Goal: Task Accomplishment & Management: Manage account settings

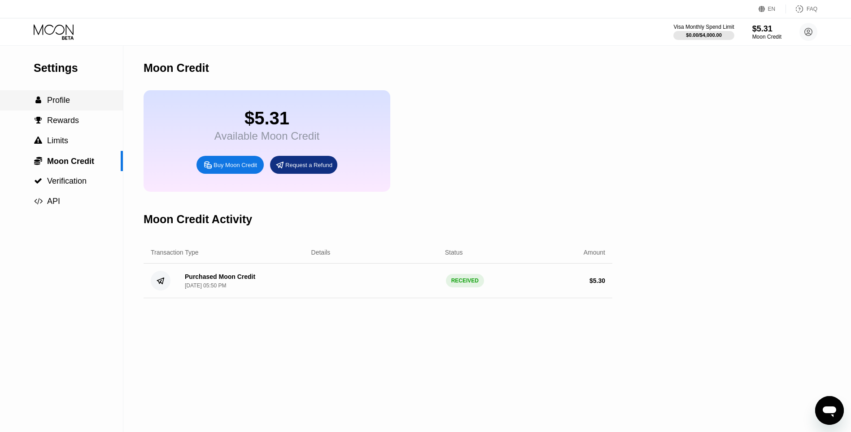
click at [61, 100] on span "Profile" at bounding box center [58, 100] width 23 height 9
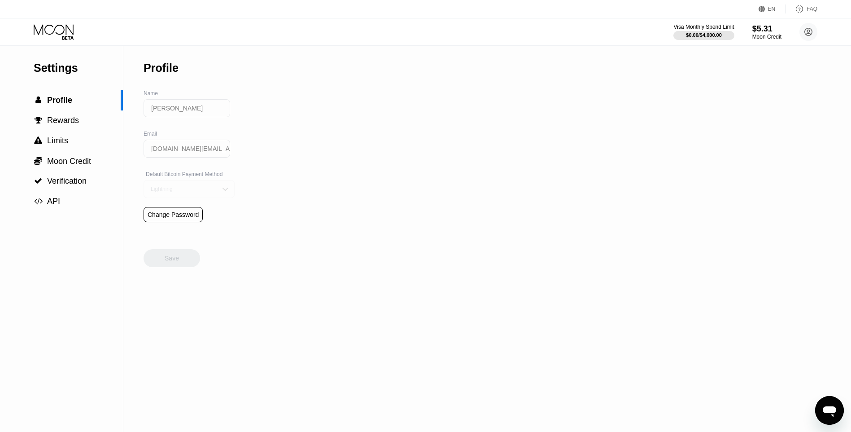
click at [221, 193] on img at bounding box center [225, 188] width 9 height 9
click at [323, 193] on div "Settings  Profile  Rewards  Limits  Moon Credit  Verification  API Profil…" at bounding box center [425, 239] width 851 height 386
click at [221, 193] on img at bounding box center [225, 188] width 9 height 9
click at [66, 163] on span "Moon Credit" at bounding box center [69, 161] width 44 height 9
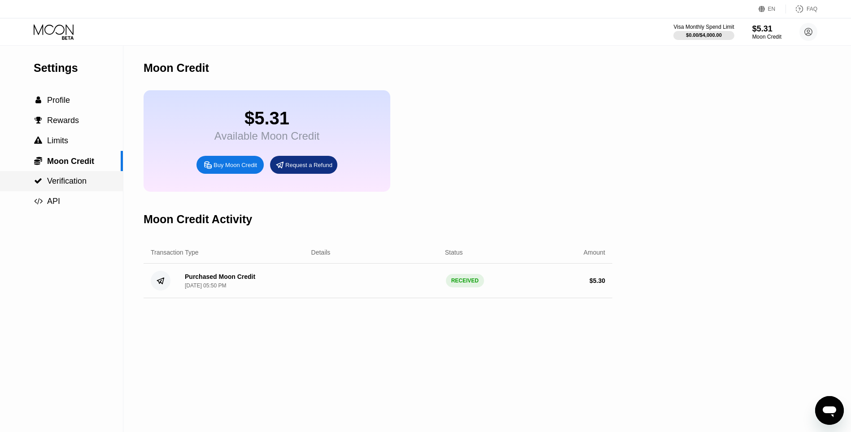
click at [67, 178] on span "Verification" at bounding box center [66, 180] width 39 height 9
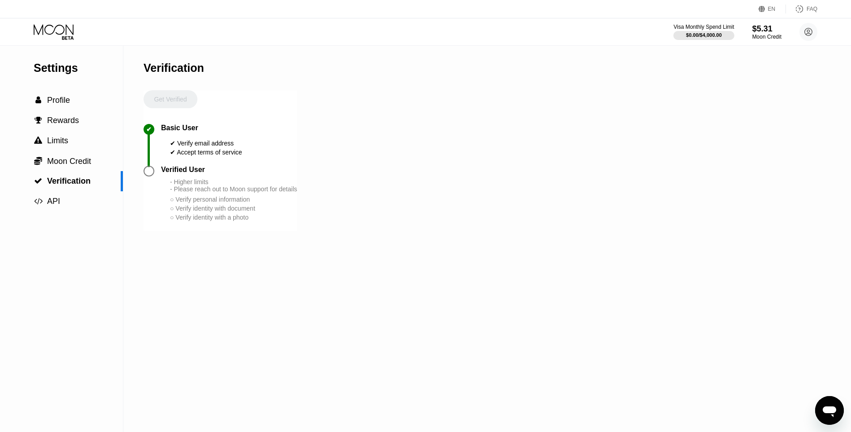
click at [149, 175] on div at bounding box center [149, 171] width 11 height 11
drag, startPoint x: 223, startPoint y: 189, endPoint x: 218, endPoint y: 193, distance: 7.4
click at [223, 190] on div "- Higher limits - Please reach out to Moon support for details" at bounding box center [233, 185] width 127 height 14
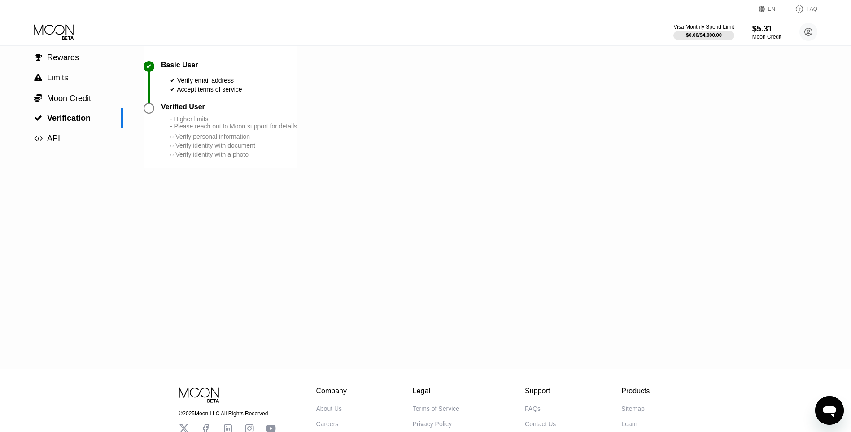
scroll to position [48, 0]
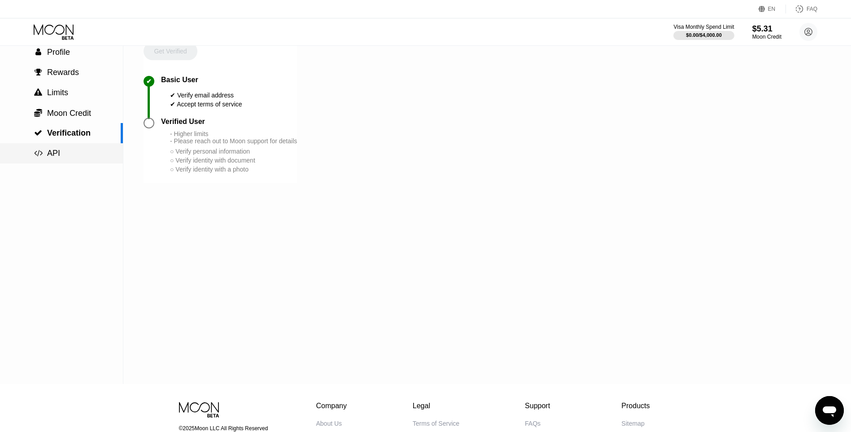
click at [68, 158] on div " API" at bounding box center [61, 153] width 123 height 9
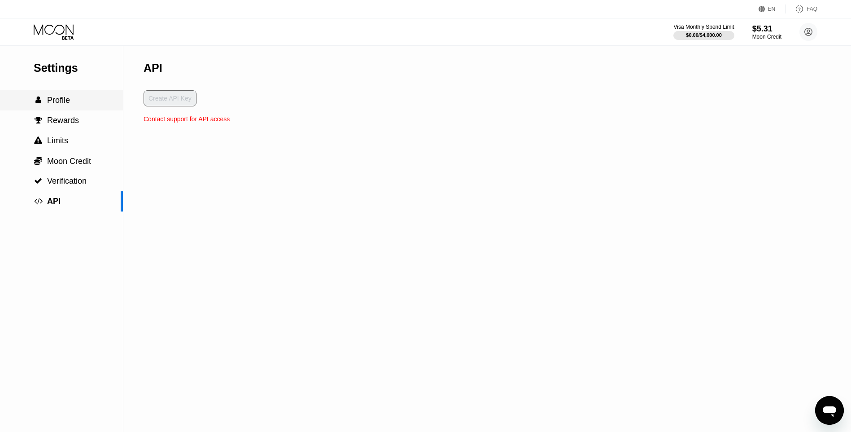
click at [83, 105] on div " Profile" at bounding box center [61, 100] width 123 height 9
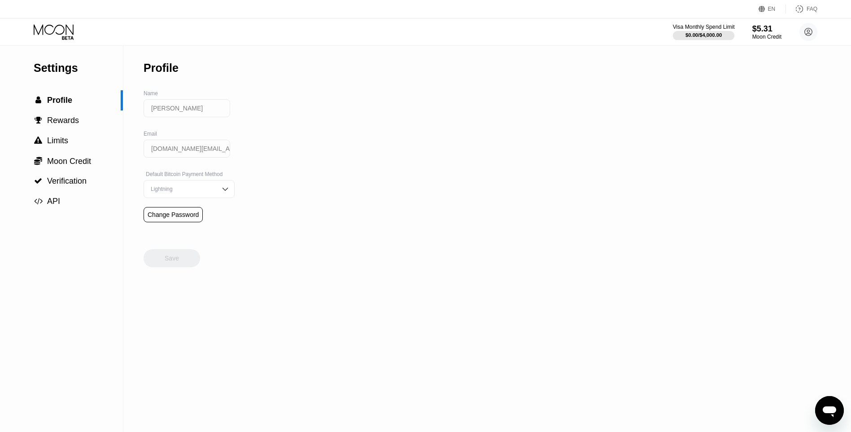
click at [701, 28] on div "Visa Monthly Spend Limit" at bounding box center [704, 27] width 62 height 6
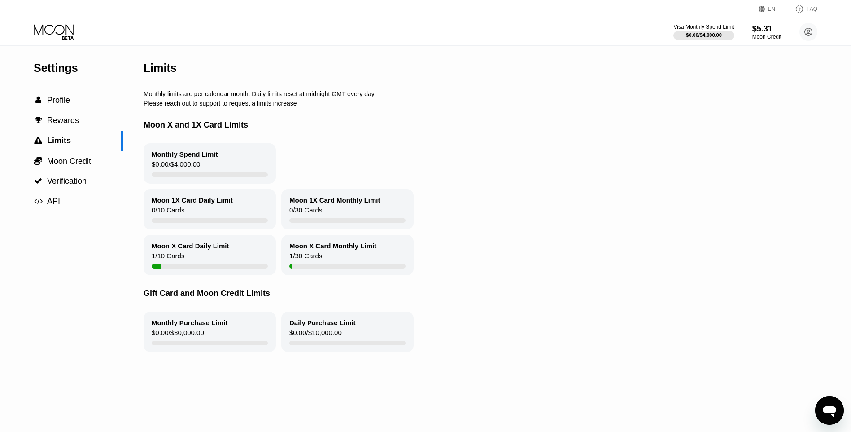
click at [189, 158] on div "Monthly Spend Limit" at bounding box center [185, 154] width 66 height 8
click at [184, 261] on div "Moon X Card Daily Limit 1 / 10 Cards" at bounding box center [210, 255] width 132 height 40
click at [53, 96] on div " Profile" at bounding box center [61, 100] width 123 height 20
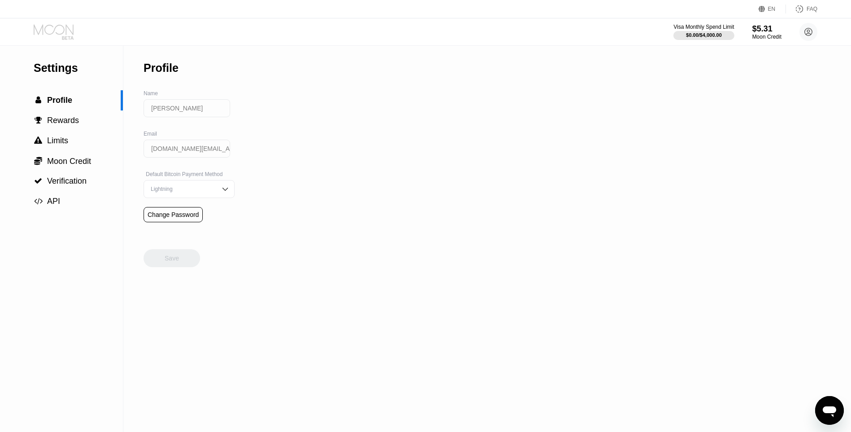
click at [57, 24] on icon at bounding box center [55, 32] width 42 height 16
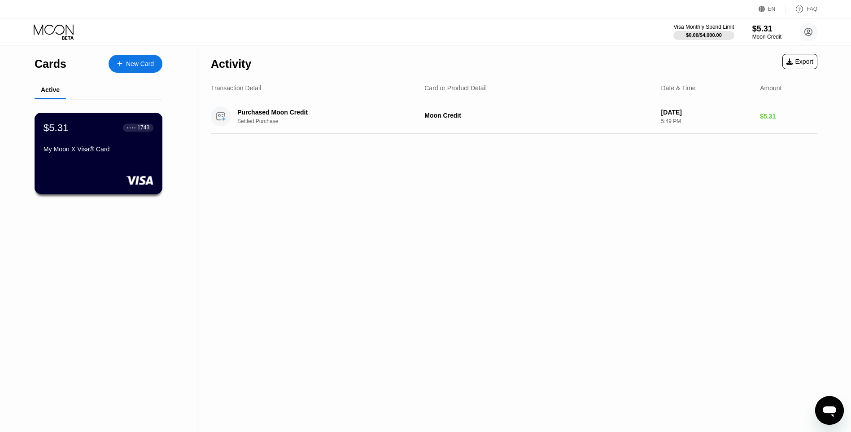
click at [86, 166] on div "$5.31 ● ● ● ● 1743 My Moon X Visa® Card" at bounding box center [99, 153] width 128 height 81
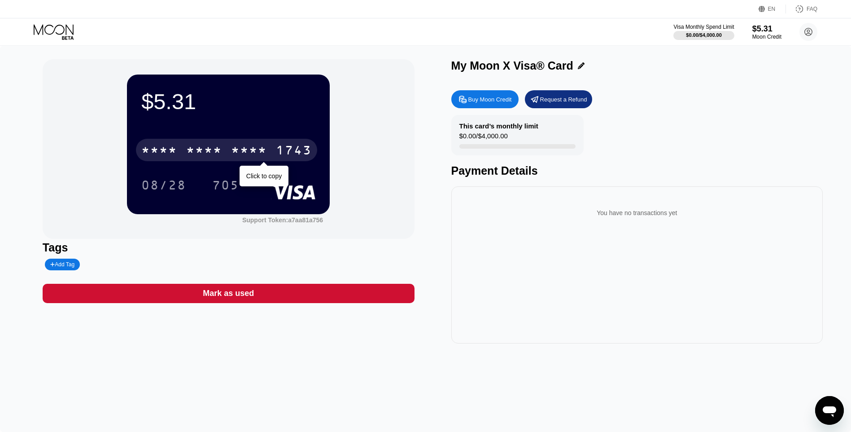
click at [241, 149] on div "* * * *" at bounding box center [249, 151] width 36 height 14
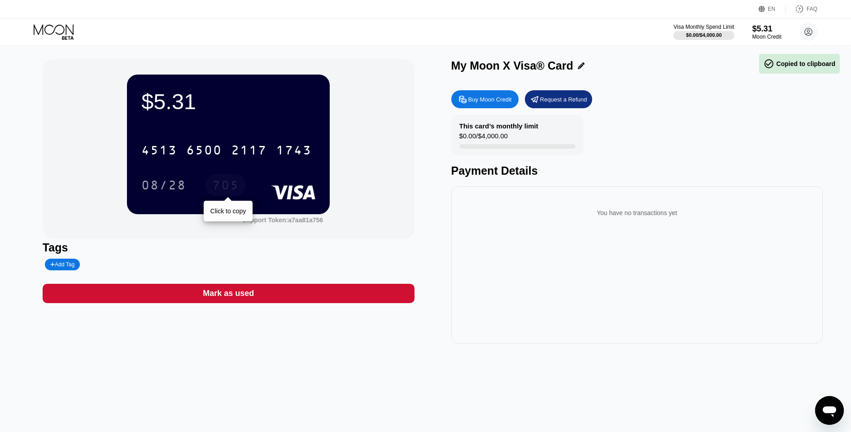
click at [219, 187] on div "705" at bounding box center [225, 186] width 27 height 14
click at [139, 191] on div "08/28" at bounding box center [164, 185] width 58 height 22
click at [390, 160] on div "$5.31 4513 6500 2117 1743 08/28 705 Support Token: a7aa81a756" at bounding box center [229, 149] width 372 height 180
